Goal: Information Seeking & Learning: Check status

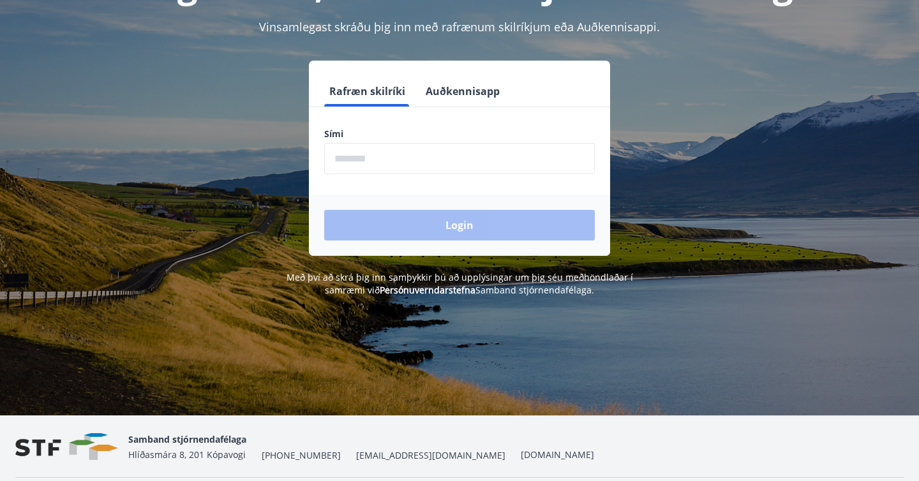
scroll to position [158, 0]
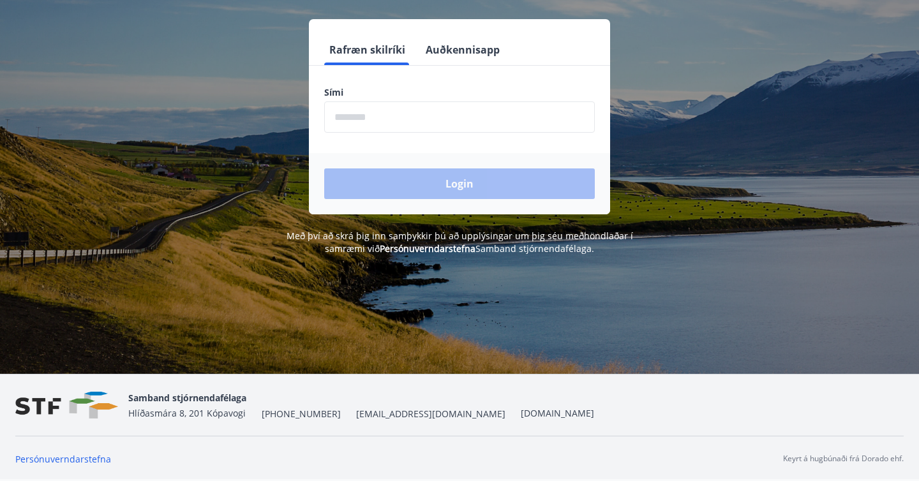
click at [447, 142] on form "Rafræn skilríki Auðkennisapp Sími ​ Login" at bounding box center [459, 124] width 301 height 180
click at [458, 49] on button "Auðkennisapp" at bounding box center [462, 49] width 84 height 31
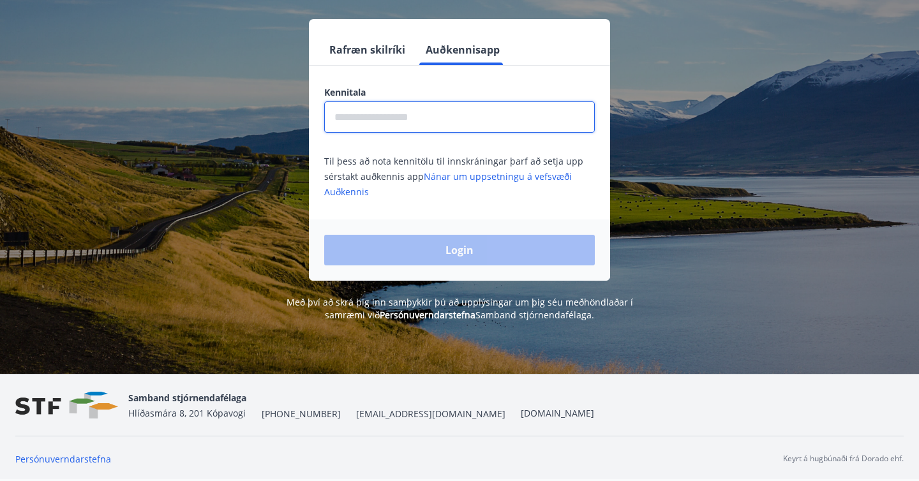
click at [459, 124] on input "text" at bounding box center [459, 116] width 270 height 31
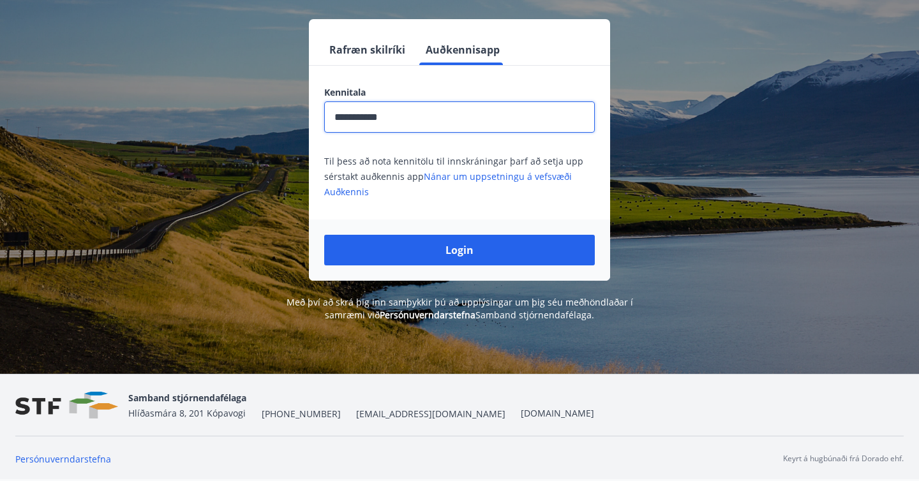
type input "**********"
click at [324, 235] on button "Login" at bounding box center [459, 250] width 270 height 31
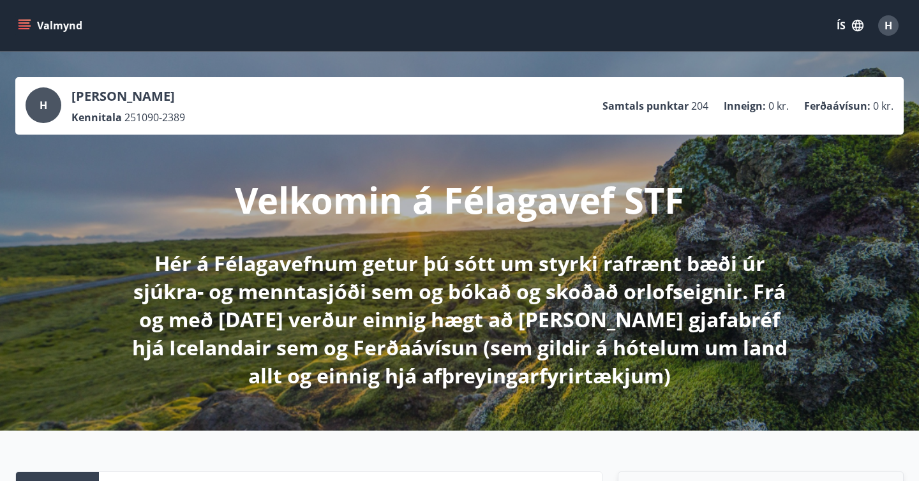
click at [27, 21] on icon "menu" at bounding box center [24, 25] width 13 height 13
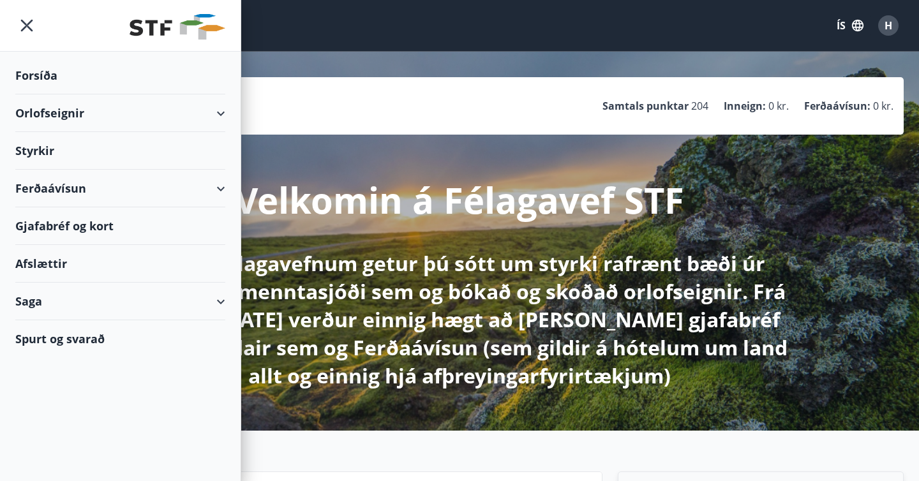
click at [217, 300] on div "Saga" at bounding box center [120, 302] width 210 height 38
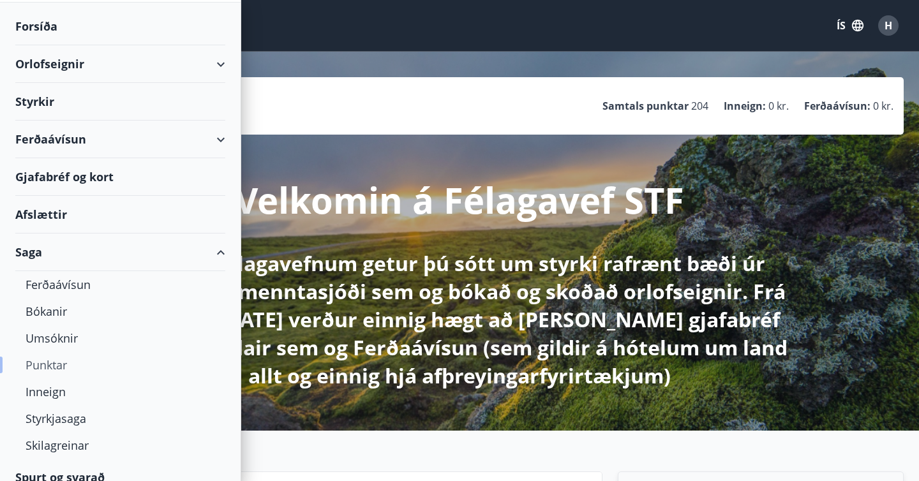
scroll to position [61, 0]
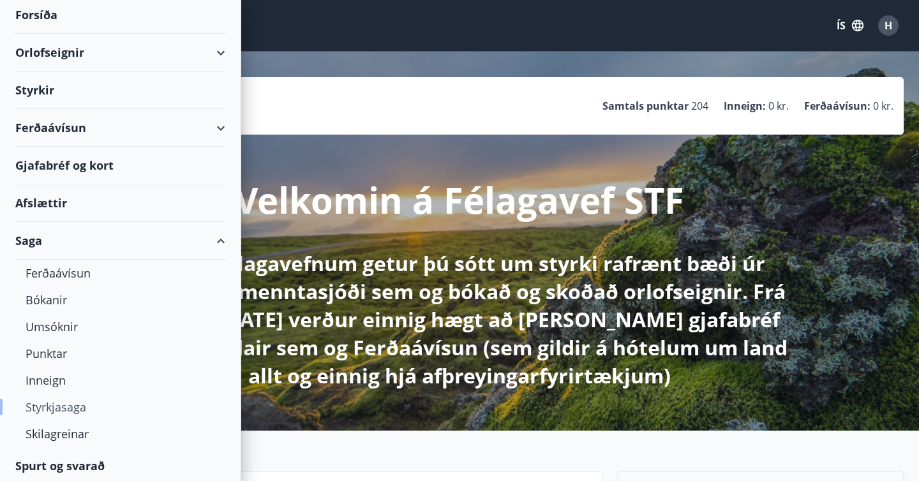
click at [62, 406] on div "Styrkjasaga" at bounding box center [120, 407] width 189 height 27
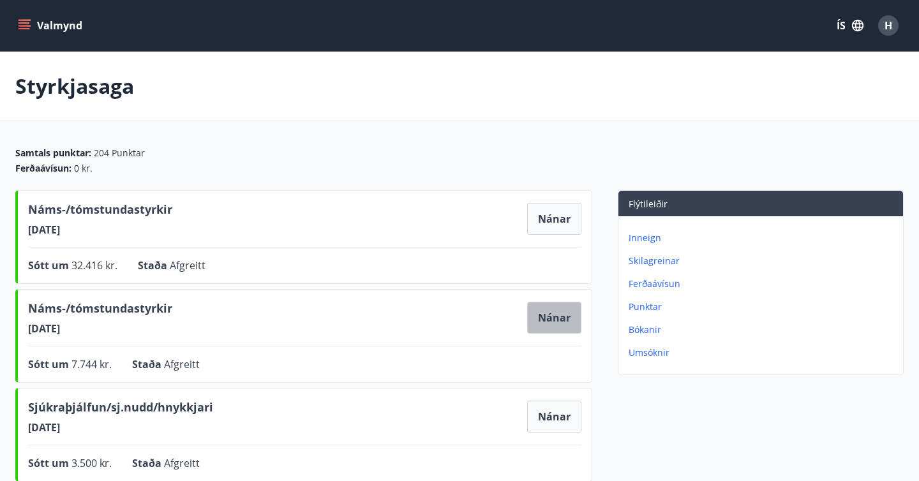
click at [565, 316] on button "Nánar" at bounding box center [554, 318] width 54 height 32
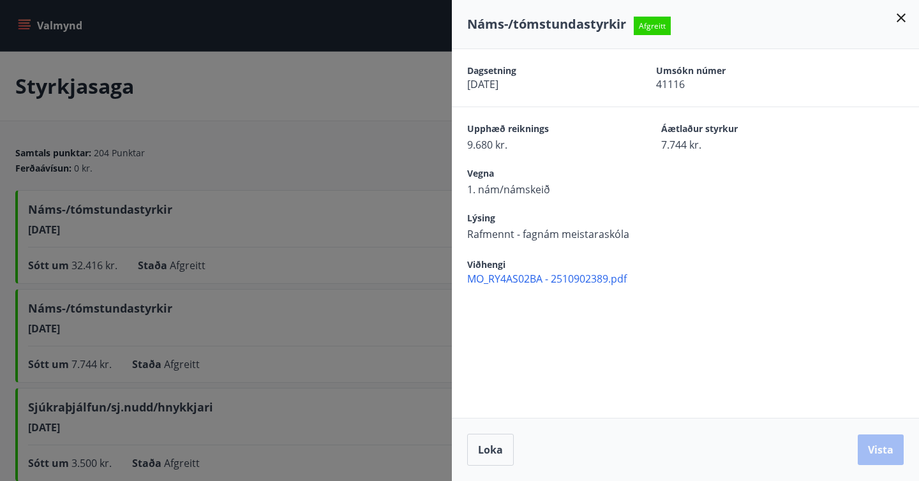
click at [561, 281] on span "MO_RY4AS02BA - 2510902389.pdf" at bounding box center [693, 279] width 452 height 14
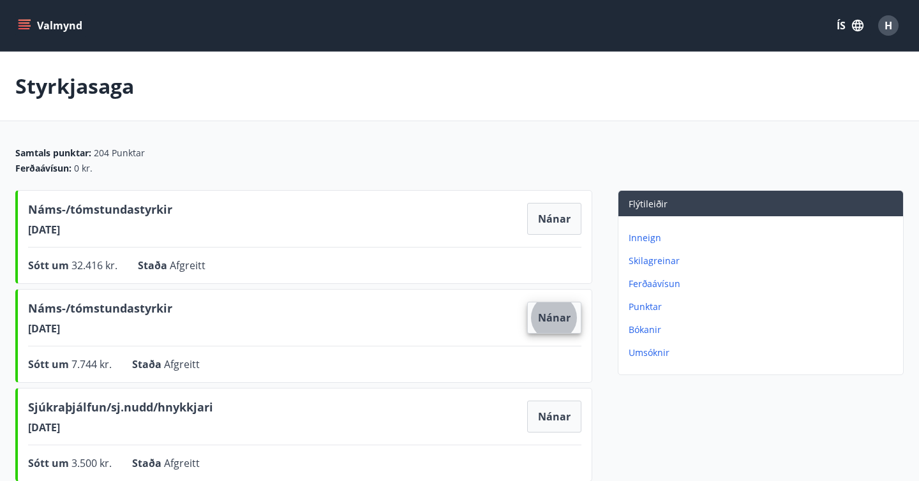
click at [20, 29] on icon "menu" at bounding box center [24, 28] width 11 height 1
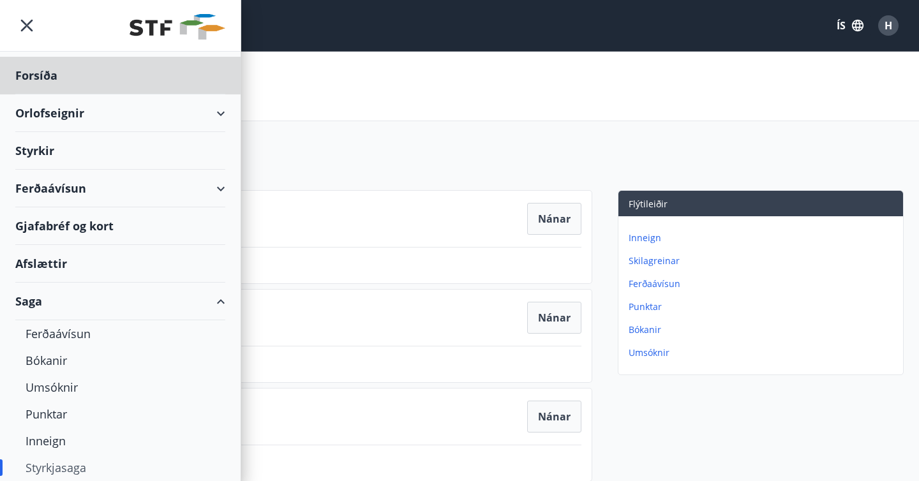
click at [45, 94] on div "Styrkir" at bounding box center [120, 76] width 210 height 38
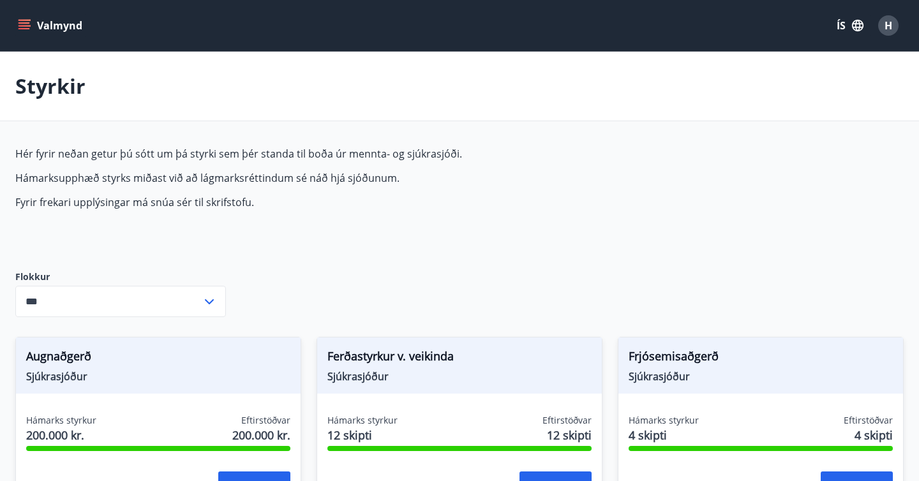
type input "***"
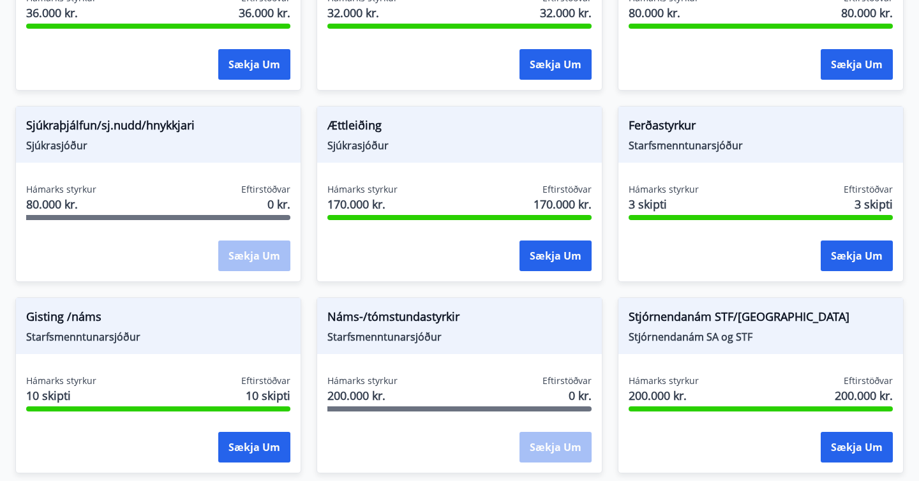
scroll to position [1111, 0]
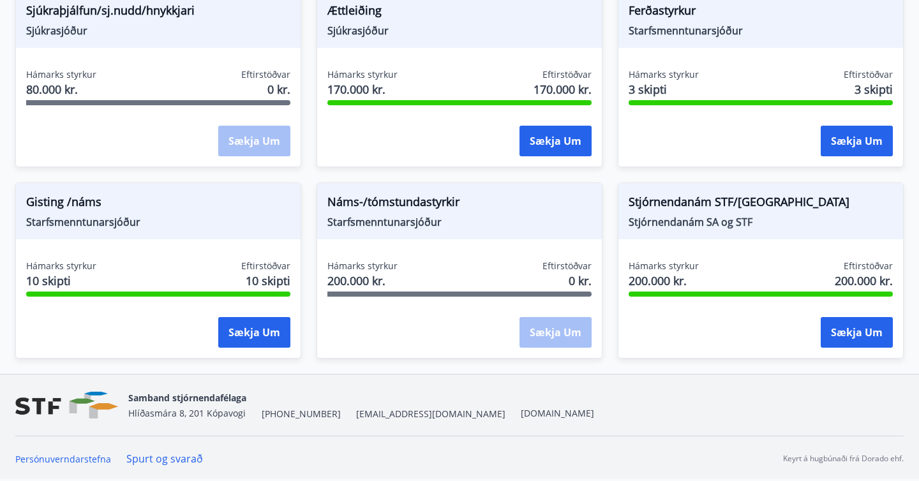
click at [568, 334] on div "Sækja um" at bounding box center [555, 333] width 72 height 32
click at [423, 208] on span "Náms-/tómstundastyrkir" at bounding box center [459, 204] width 264 height 22
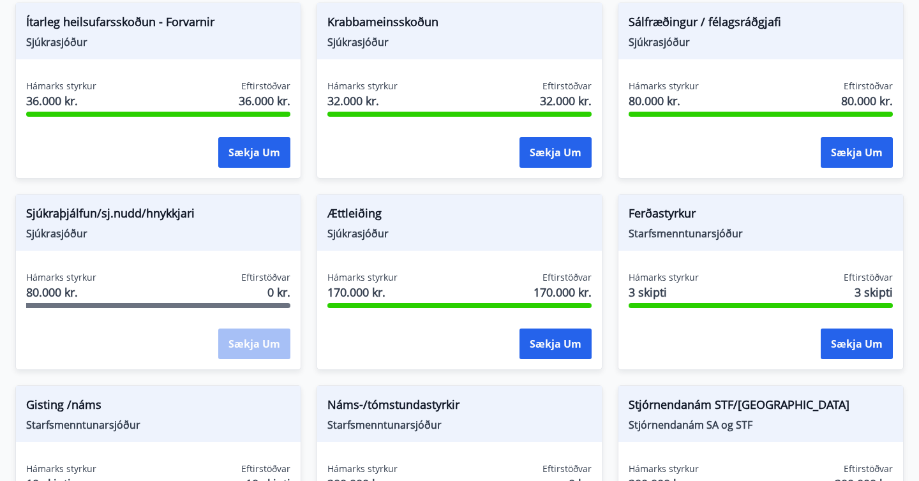
scroll to position [911, 0]
